Goal: Connect with others: Connect with other users

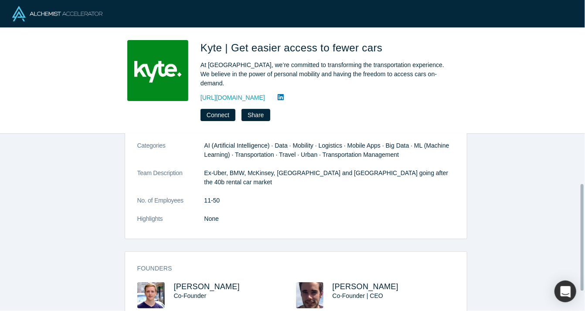
scroll to position [87, 0]
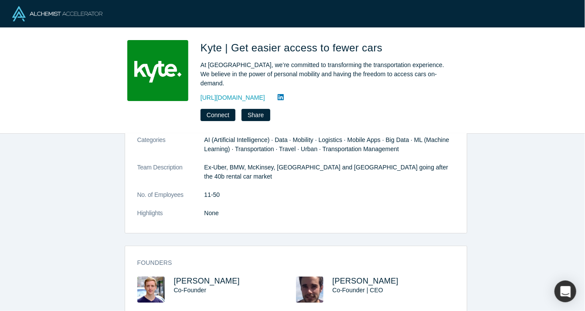
click at [251, 195] on dl "Description Kyte is aggregating vehicle inventory from professional fleets and …" at bounding box center [295, 158] width 317 height 137
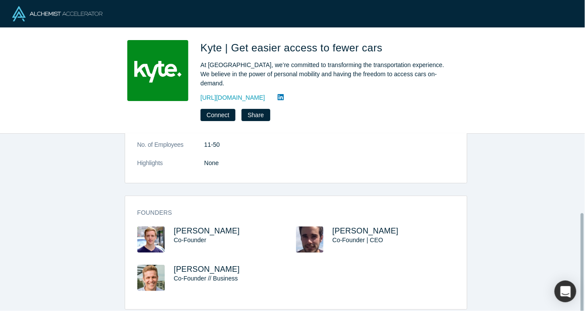
scroll to position [138, 0]
click at [372, 140] on dd "11-50" at bounding box center [329, 144] width 250 height 9
click at [377, 109] on div "Connect Share" at bounding box center [323, 115] width 244 height 12
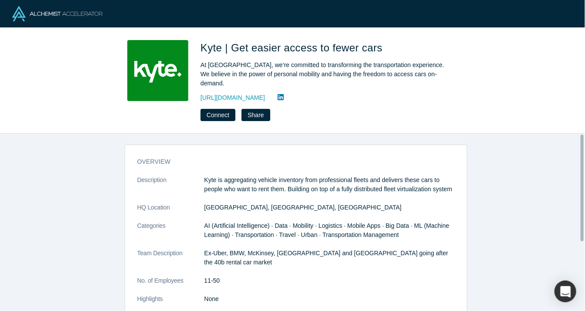
scroll to position [0, 0]
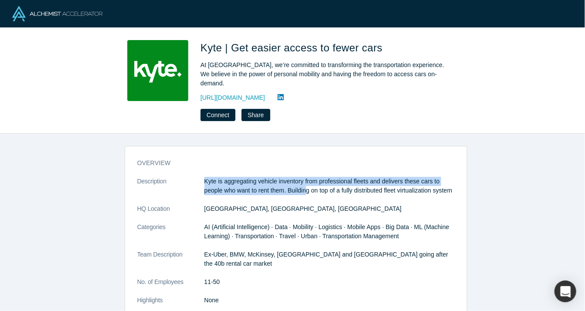
drag, startPoint x: 202, startPoint y: 172, endPoint x: 305, endPoint y: 179, distance: 103.2
click at [305, 179] on p "Kyte is aggregating vehicle inventory from professional fleets and delivers the…" at bounding box center [329, 186] width 250 height 18
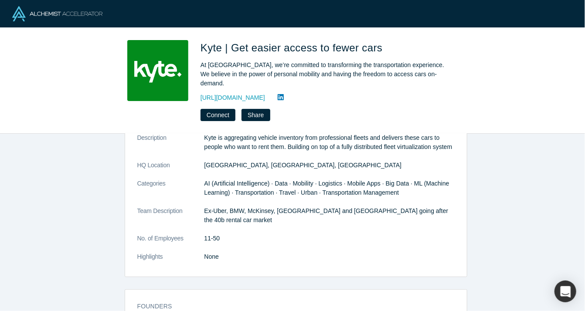
click at [65, 176] on div "overview Description Kyte is aggregating vehicle inventory from professional fl…" at bounding box center [296, 226] width 592 height 184
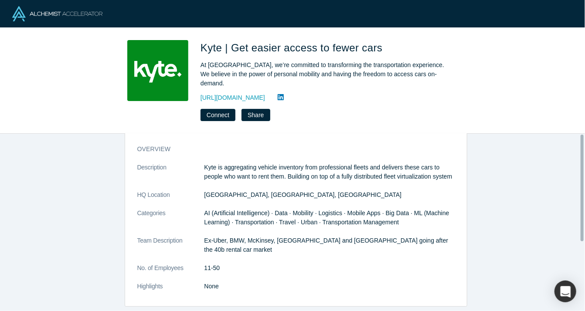
scroll to position [0, 0]
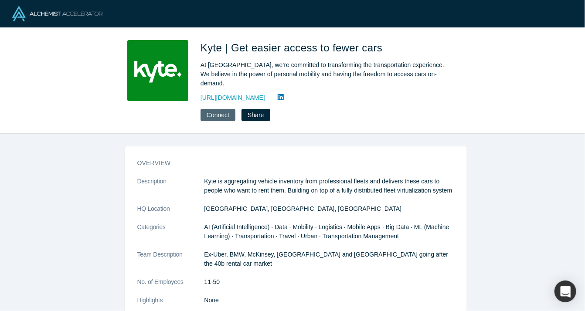
click at [222, 109] on button "Connect" at bounding box center [218, 115] width 35 height 12
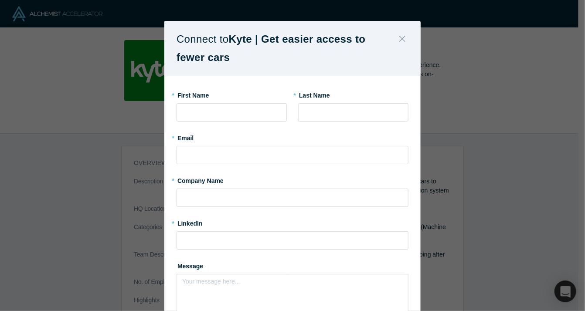
click at [399, 36] on icon "Close" at bounding box center [402, 39] width 6 height 10
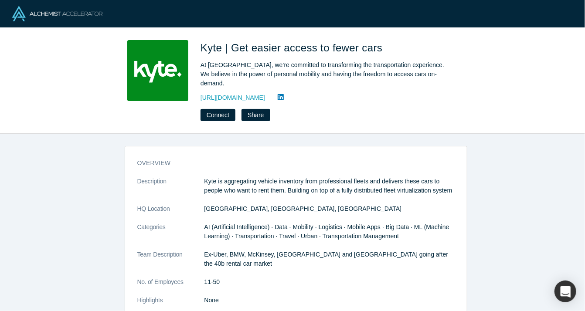
click at [313, 203] on dl "Description Kyte is aggregating vehicle inventory from professional fleets and …" at bounding box center [295, 245] width 317 height 137
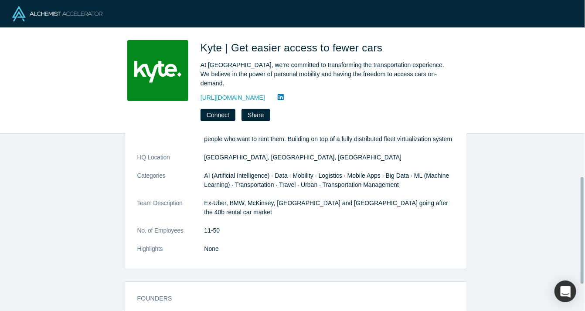
scroll to position [44, 0]
